Goal: Use online tool/utility: Use online tool/utility

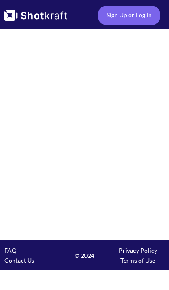
click at [146, 14] on link "Sign Up or Log In" at bounding box center [129, 16] width 62 height 20
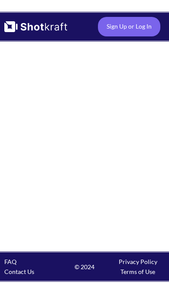
click at [121, 9] on link "Sign Up or Log In" at bounding box center [129, 16] width 62 height 20
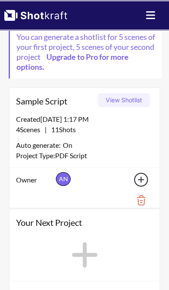
scroll to position [66, 0]
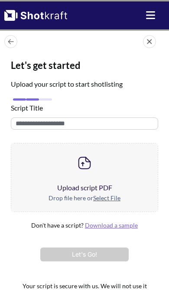
click at [102, 194] on u "Select File" at bounding box center [106, 197] width 27 height 7
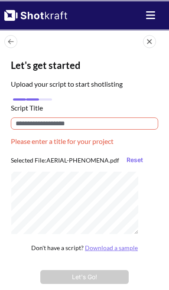
click at [120, 118] on input "text" at bounding box center [84, 124] width 147 height 12
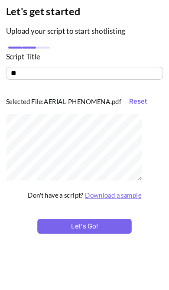
type input "*"
type input "*******"
click at [133, 157] on div at bounding box center [75, 191] width 128 height 68
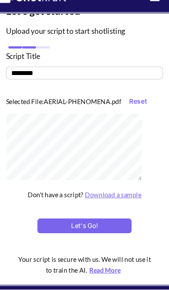
click at [98, 224] on button "Let's Go!" at bounding box center [84, 230] width 88 height 14
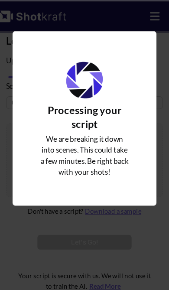
scroll to position [21, 0]
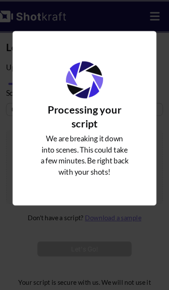
click at [119, 97] on div "Upload Script" at bounding box center [84, 74] width 87 height 43
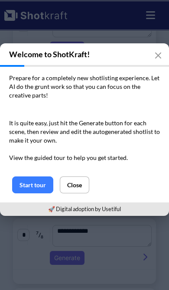
scroll to position [259, 0]
click at [160, 57] on icon "button" at bounding box center [158, 55] width 5 height 5
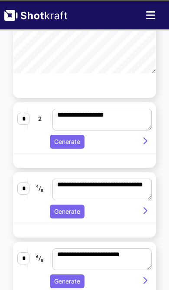
scroll to position [158, 0]
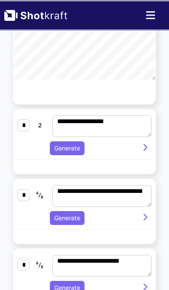
click at [72, 154] on button "Generate" at bounding box center [67, 148] width 35 height 14
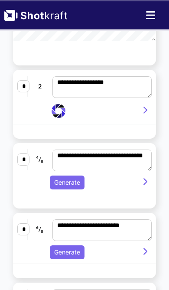
scroll to position [198, 0]
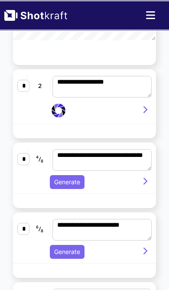
click at [145, 114] on icon at bounding box center [143, 110] width 11 height 8
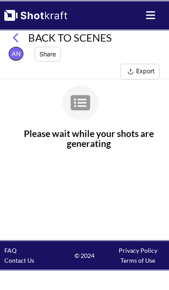
scroll to position [0, 0]
click at [21, 33] on icon at bounding box center [19, 38] width 13 height 10
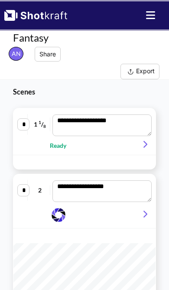
click at [144, 144] on icon at bounding box center [143, 145] width 11 height 8
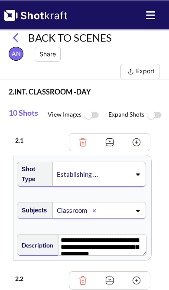
click at [20, 34] on icon at bounding box center [19, 38] width 13 height 10
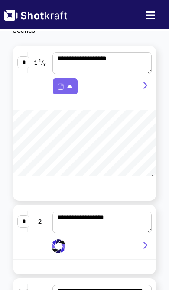
scroll to position [63, 0]
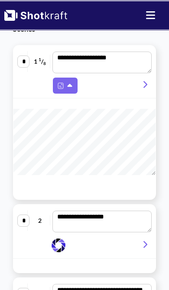
click at [72, 84] on icon at bounding box center [70, 86] width 9 height 8
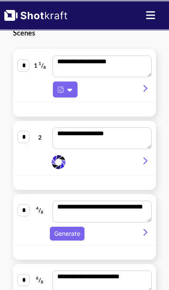
scroll to position [55, 0]
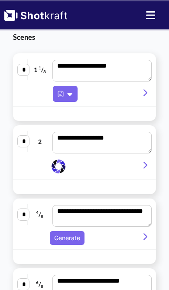
click at [142, 92] on icon at bounding box center [143, 93] width 11 height 8
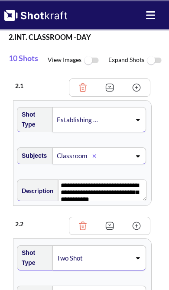
click at [148, 57] on img at bounding box center [154, 60] width 20 height 19
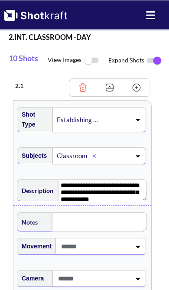
click at [154, 59] on img at bounding box center [154, 61] width 20 height 18
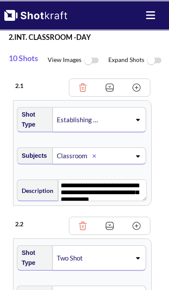
click at [88, 61] on img at bounding box center [92, 60] width 20 height 19
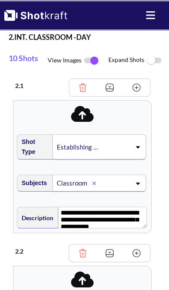
click at [148, 14] on icon at bounding box center [150, 15] width 11 height 10
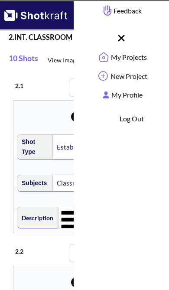
click at [45, 37] on h3 "2 . INT. CLASSROOM -DAY" at bounding box center [89, 37] width 160 height 10
click at [124, 36] on icon at bounding box center [121, 38] width 7 height 7
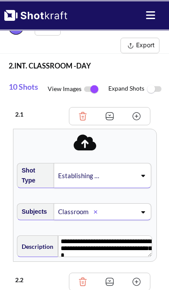
scroll to position [0, 0]
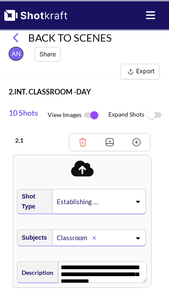
click at [87, 112] on img at bounding box center [92, 115] width 20 height 18
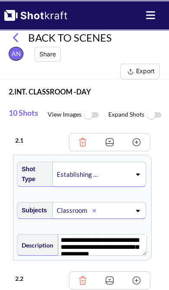
click at [143, 69] on button "Export" at bounding box center [140, 72] width 39 height 16
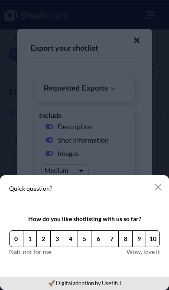
click at [155, 190] on icon "button" at bounding box center [158, 187] width 7 height 7
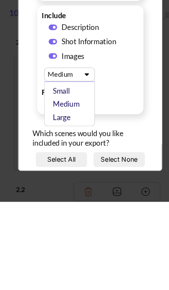
click at [79, 205] on div "Large" at bounding box center [67, 211] width 39 height 13
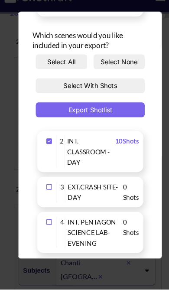
scroll to position [202, 0]
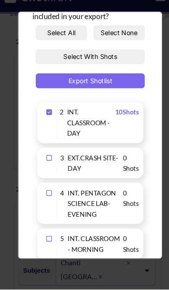
click at [114, 87] on button "Export Shotlist" at bounding box center [84, 94] width 102 height 14
